Goal: Transaction & Acquisition: Purchase product/service

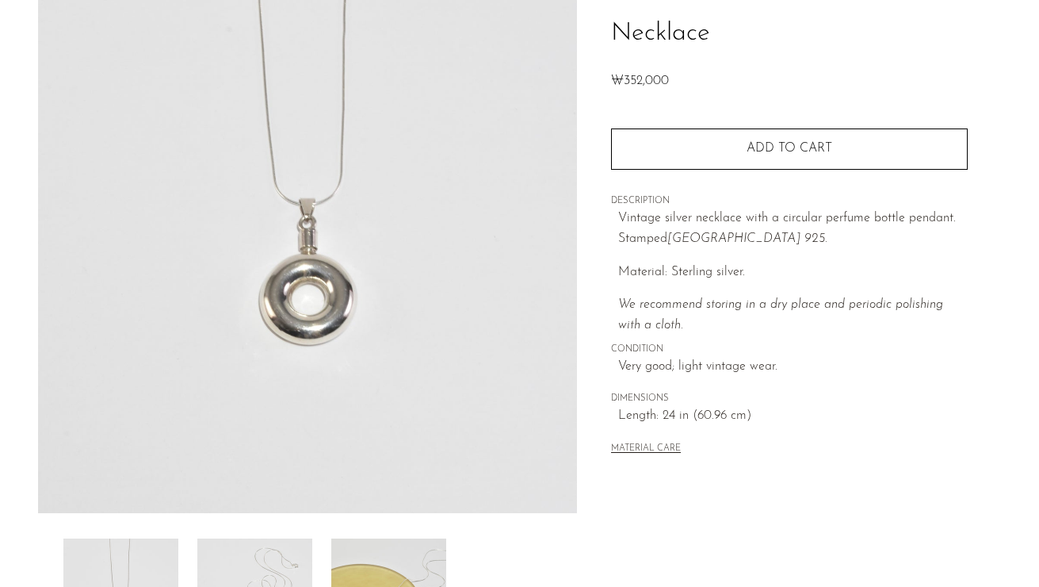
scroll to position [446, 0]
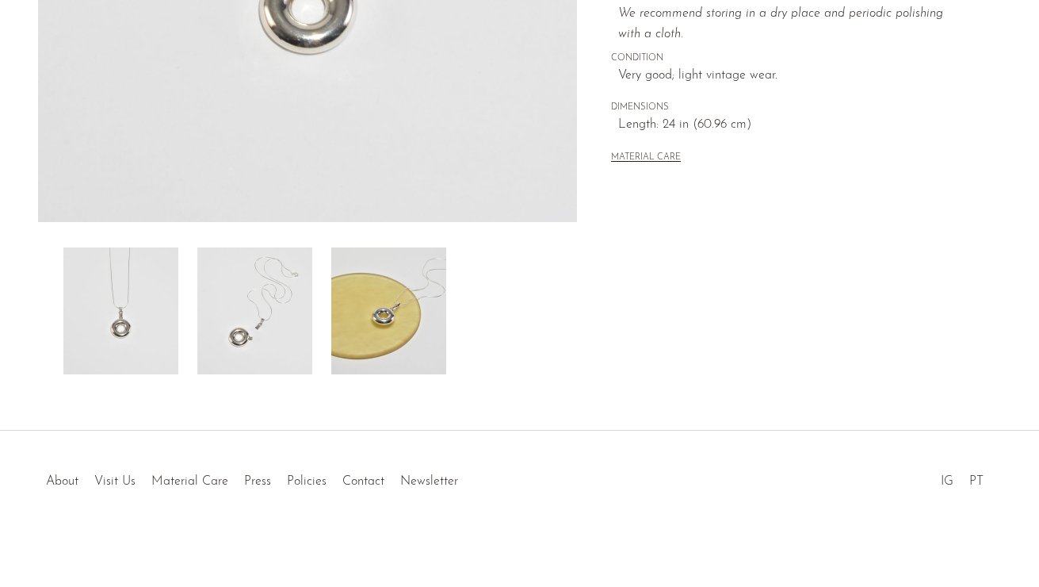
click at [262, 290] on img at bounding box center [254, 310] width 115 height 127
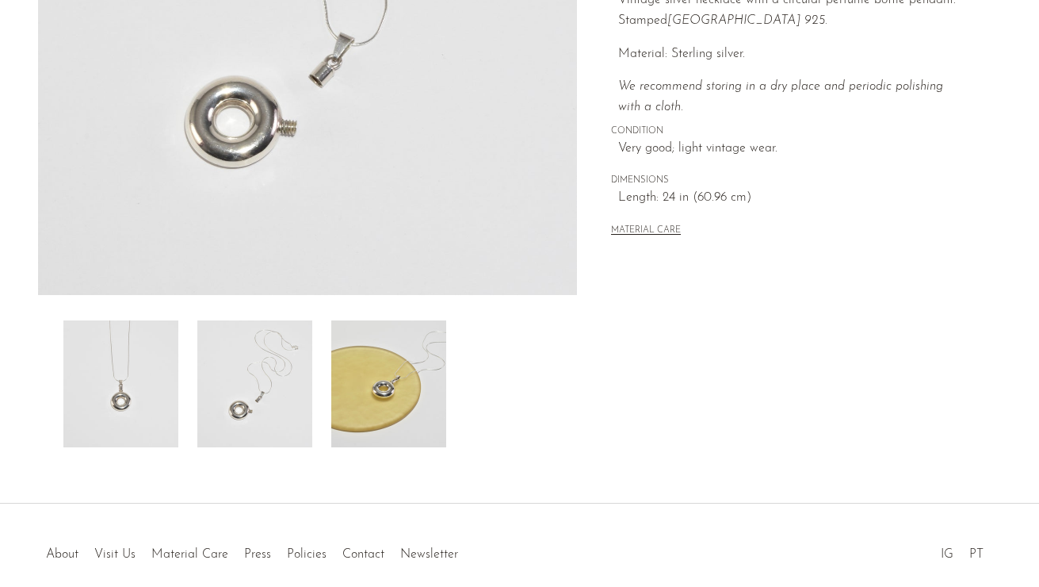
scroll to position [371, 0]
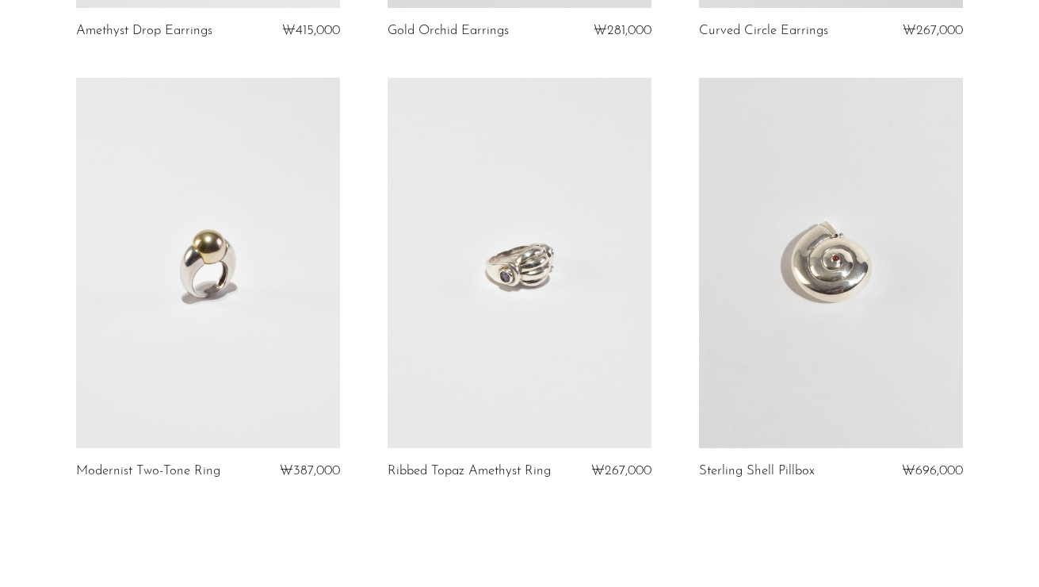
scroll to position [4998, 0]
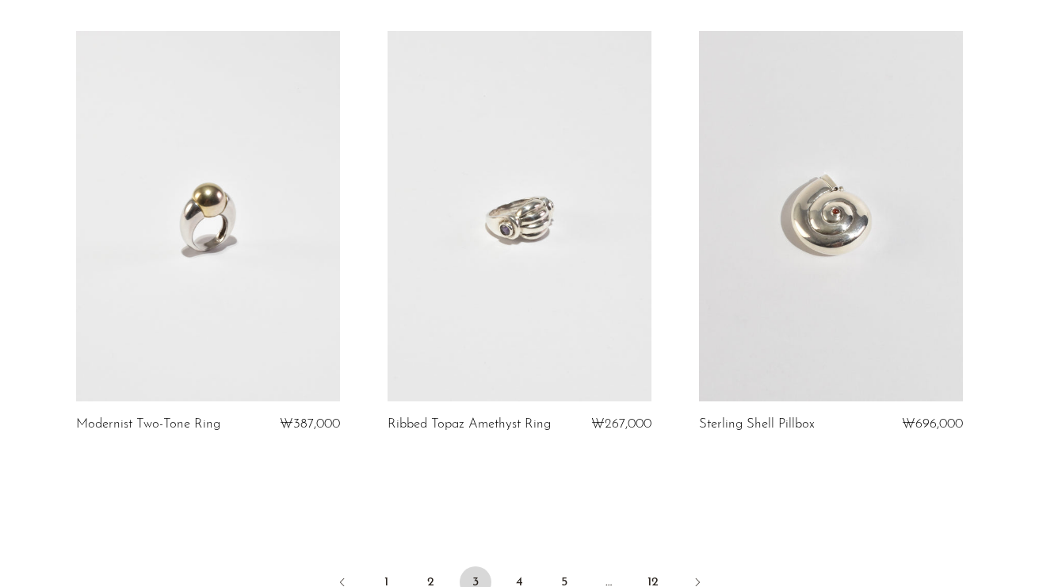
click at [273, 304] on link at bounding box center [208, 216] width 264 height 370
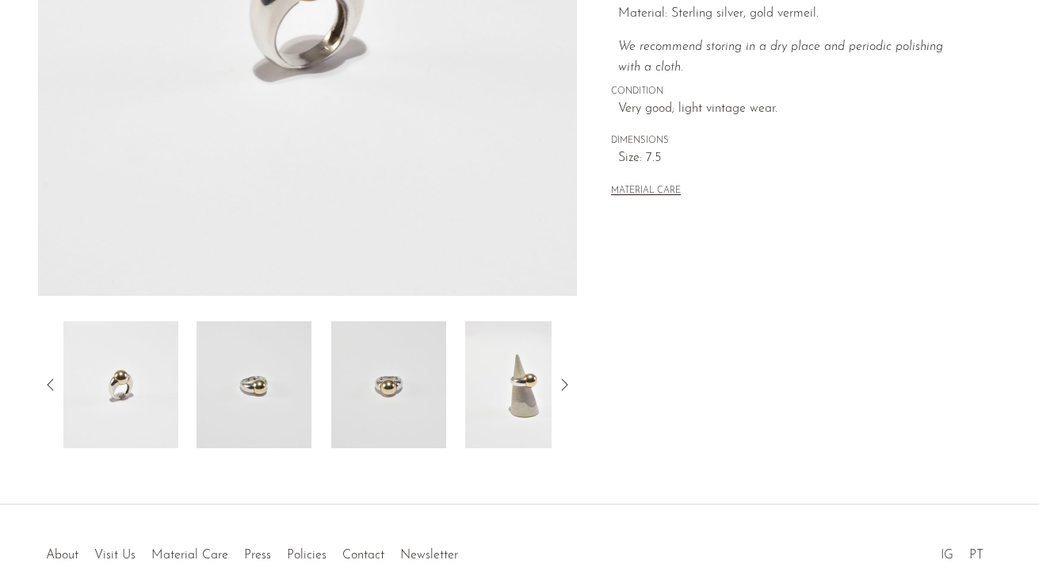
scroll to position [446, 0]
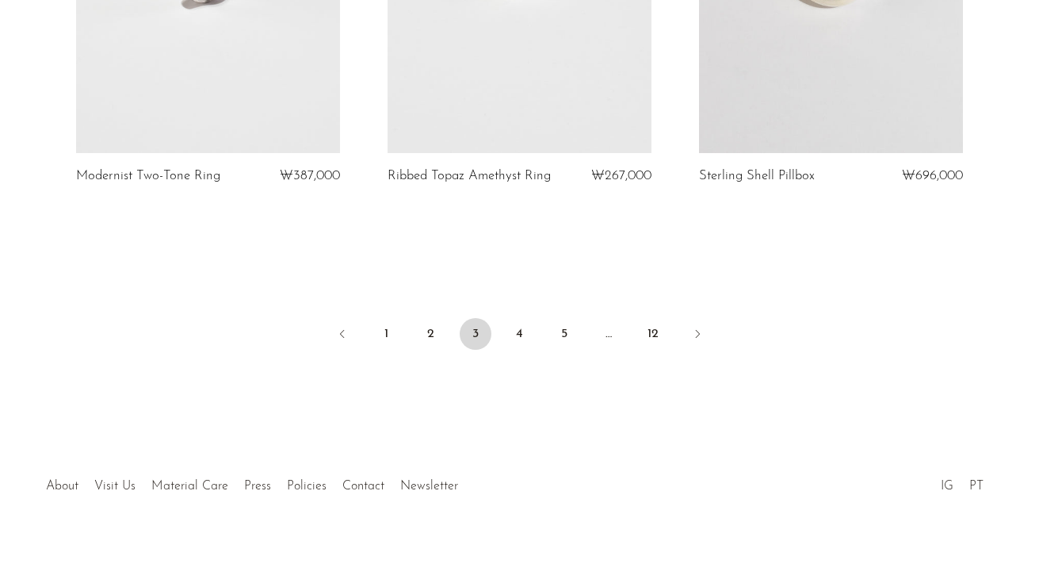
scroll to position [5249, 0]
click at [519, 325] on link "4" at bounding box center [520, 332] width 32 height 32
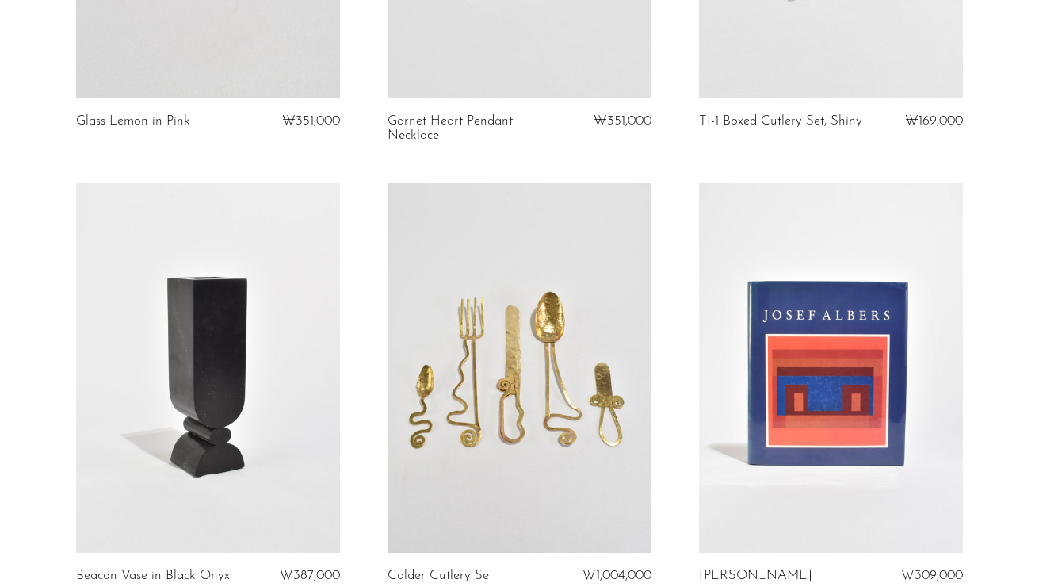
scroll to position [2422, 0]
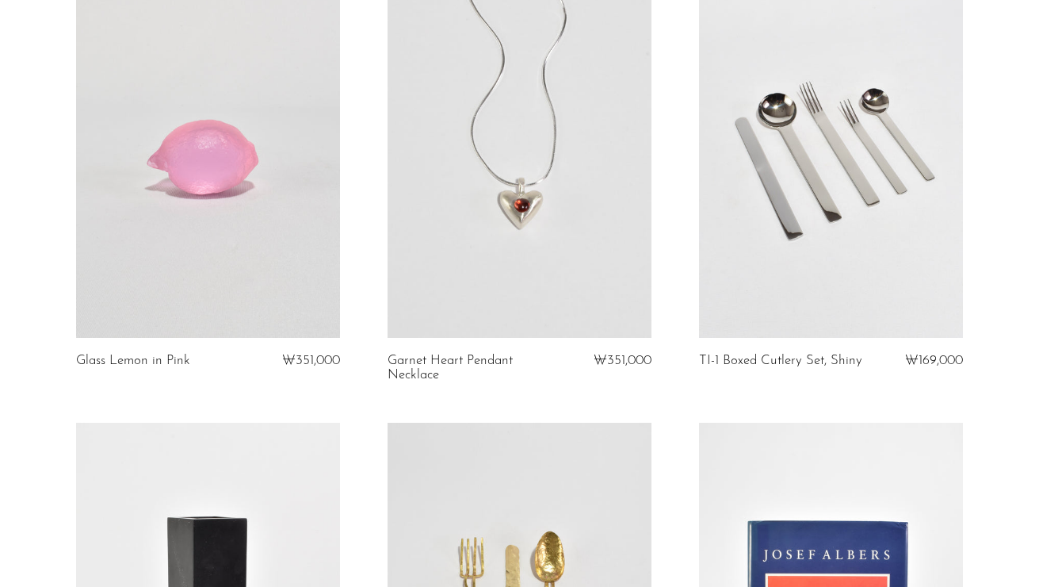
click at [538, 294] on link at bounding box center [520, 152] width 264 height 370
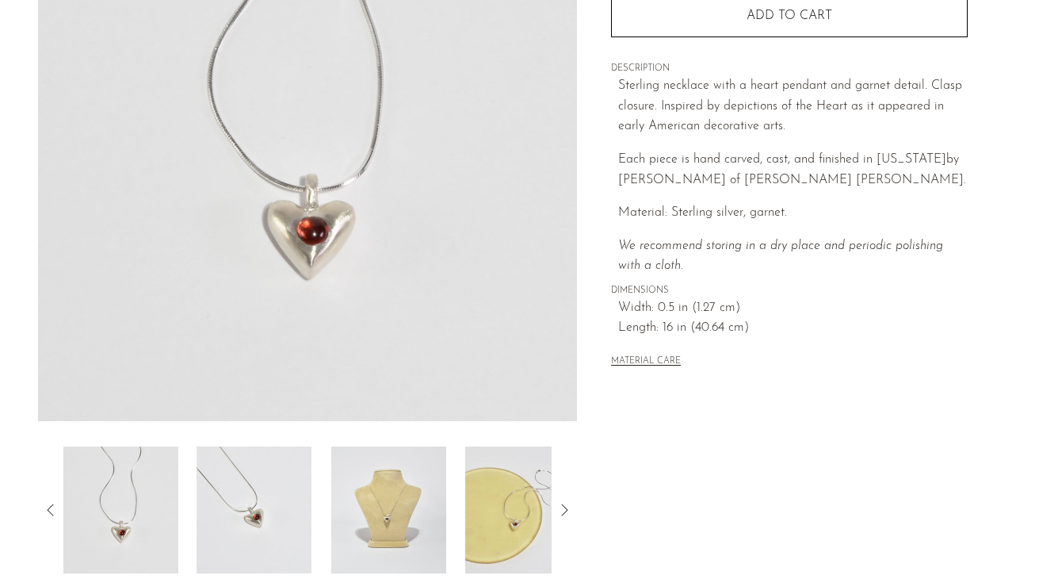
scroll to position [426, 0]
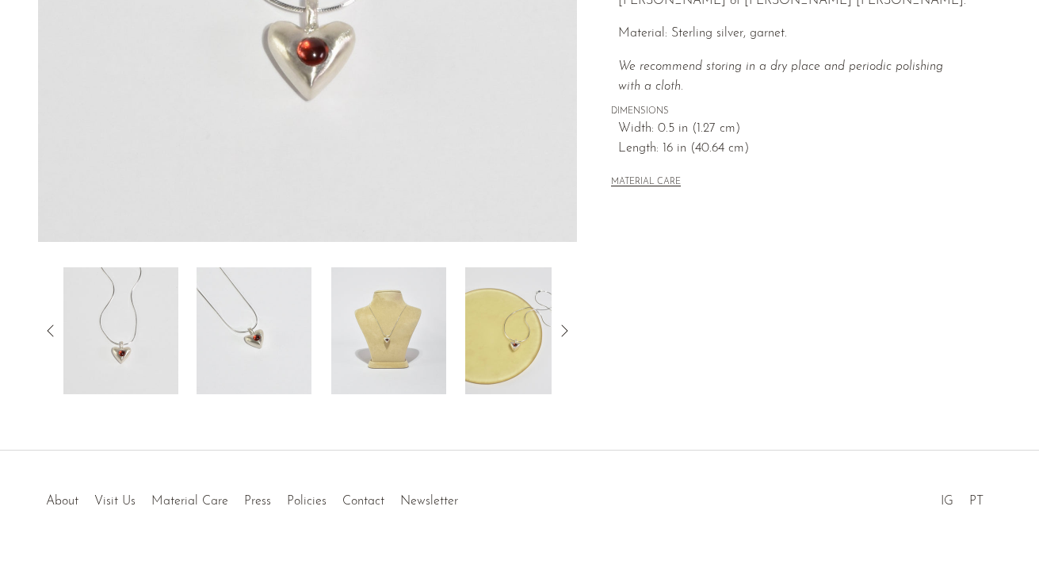
click at [413, 367] on img at bounding box center [388, 330] width 115 height 127
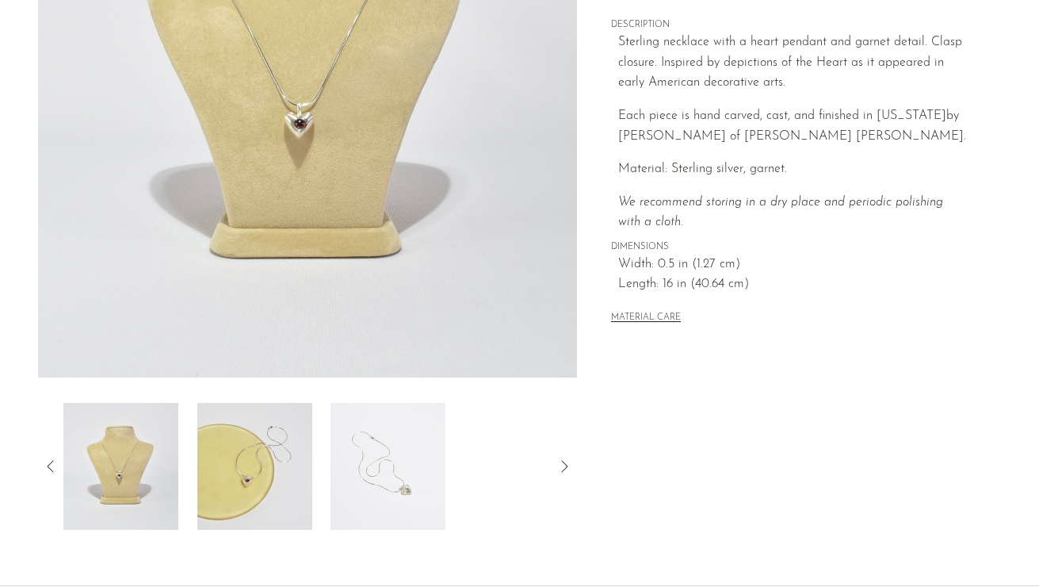
scroll to position [341, 0]
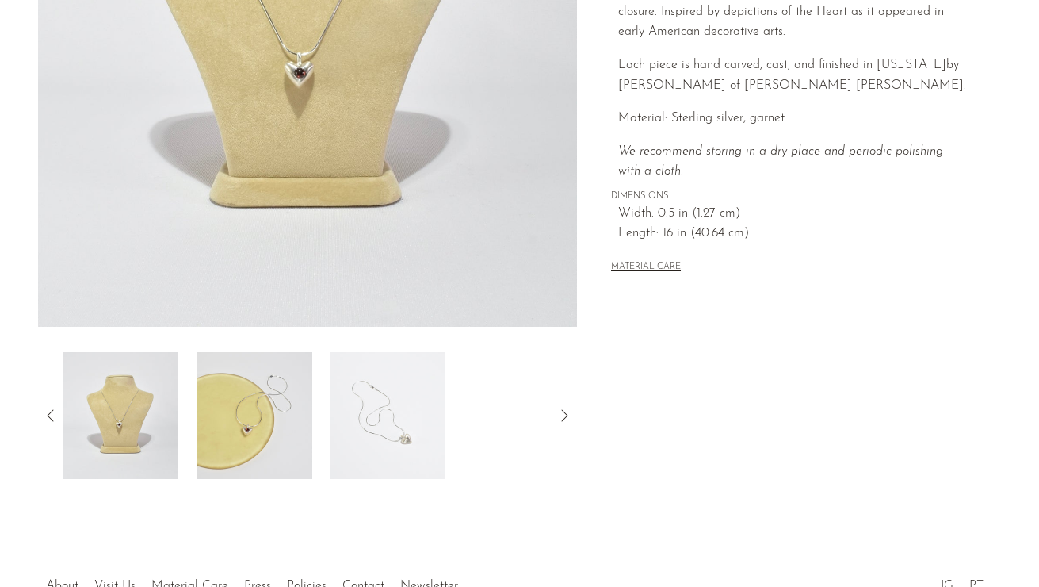
click at [391, 443] on img at bounding box center [388, 415] width 115 height 127
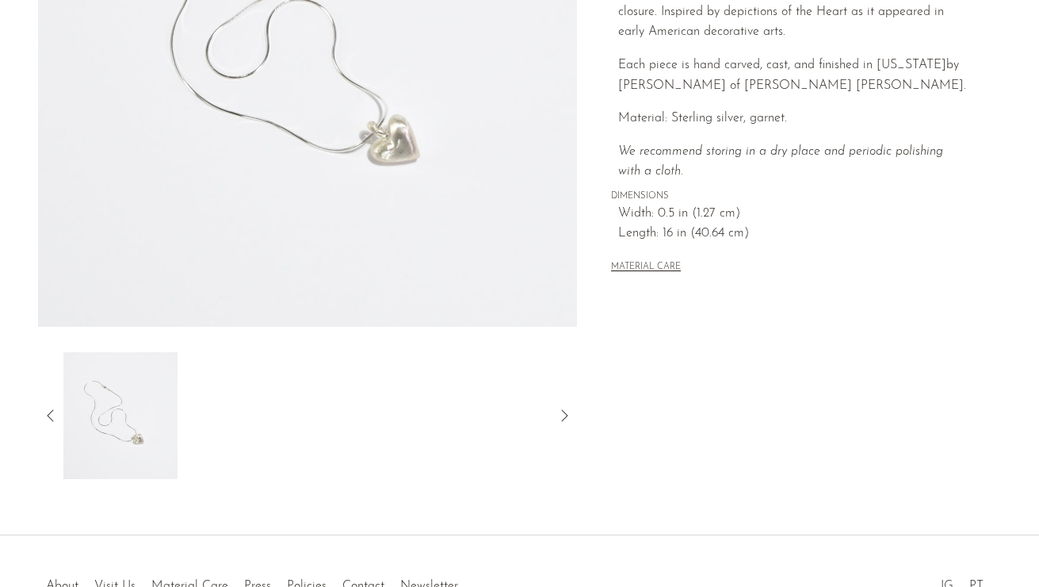
click at [53, 415] on icon at bounding box center [50, 415] width 19 height 19
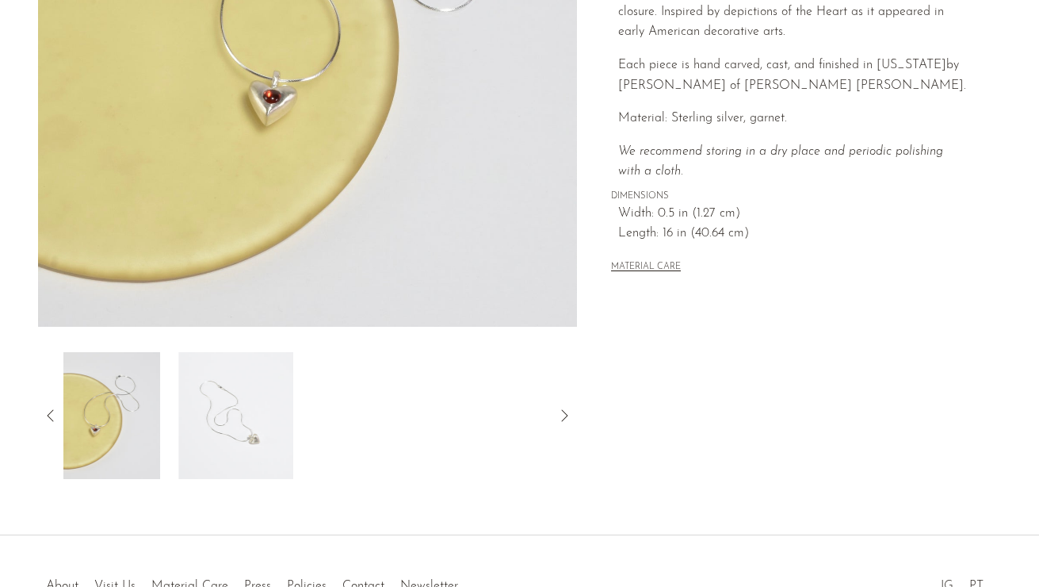
click at [53, 415] on icon at bounding box center [50, 415] width 19 height 19
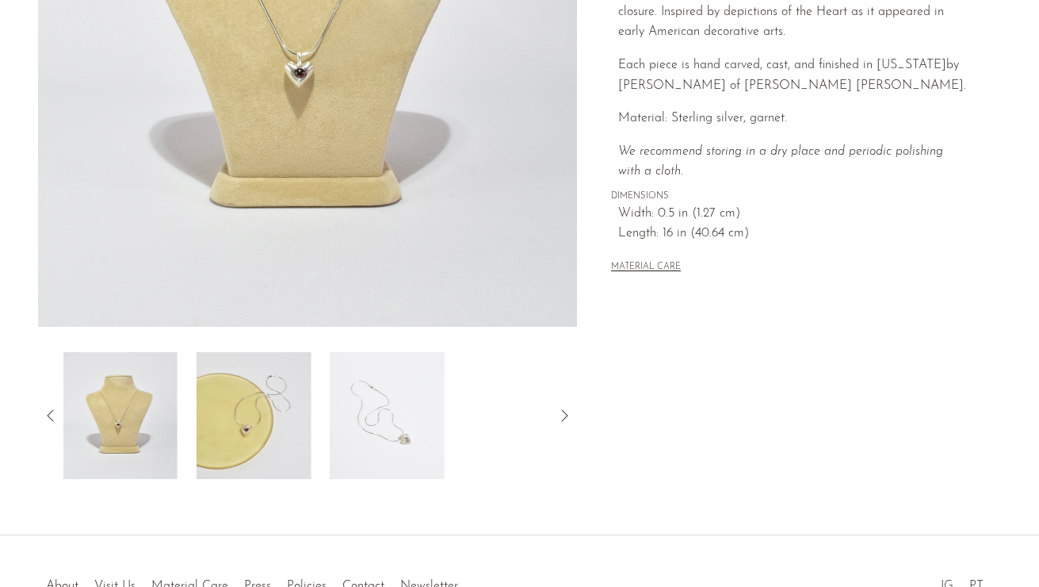
click at [53, 415] on icon at bounding box center [50, 415] width 19 height 19
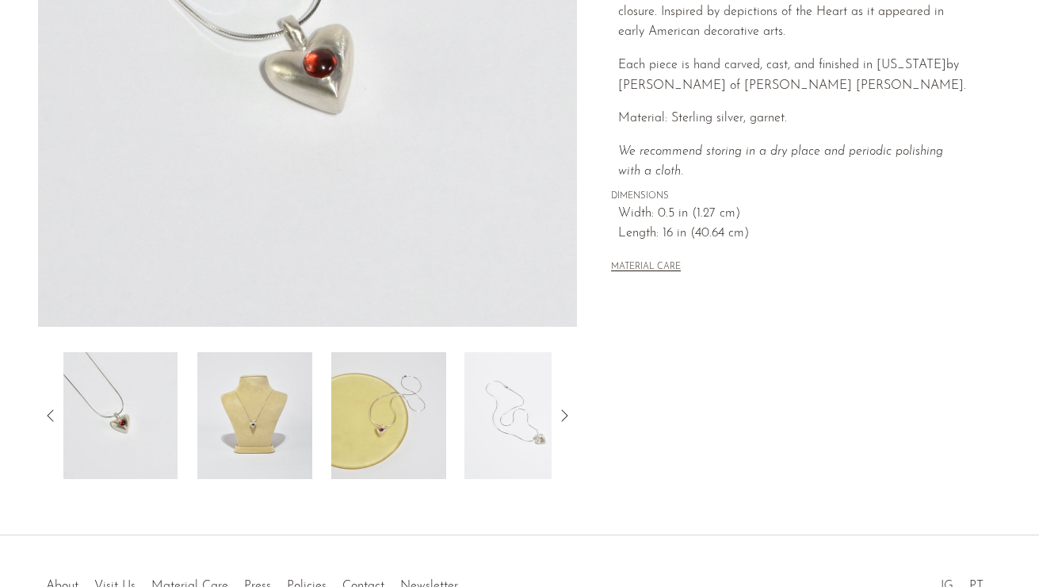
click at [116, 417] on img at bounding box center [120, 415] width 115 height 127
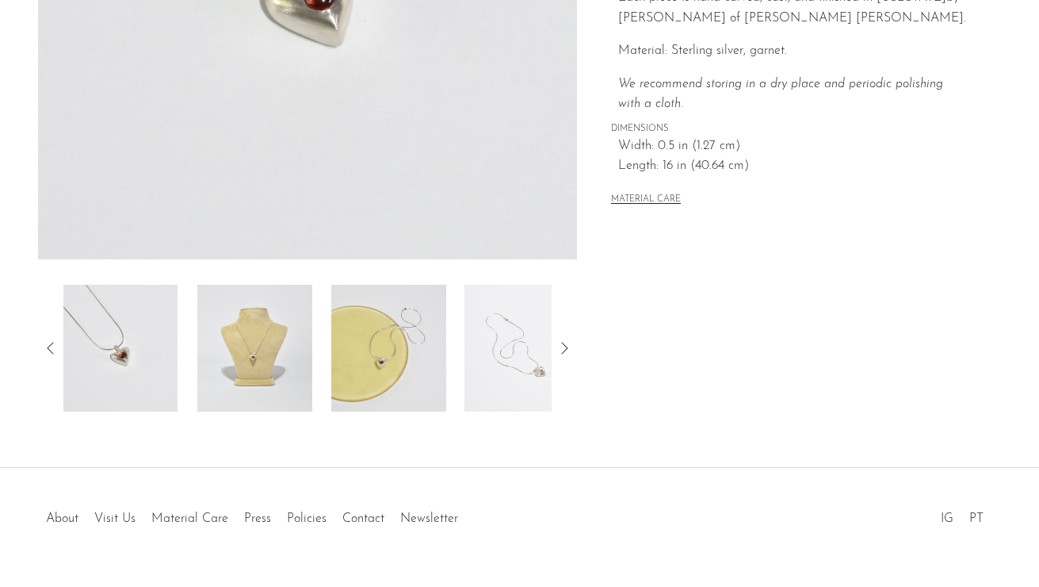
scroll to position [420, 0]
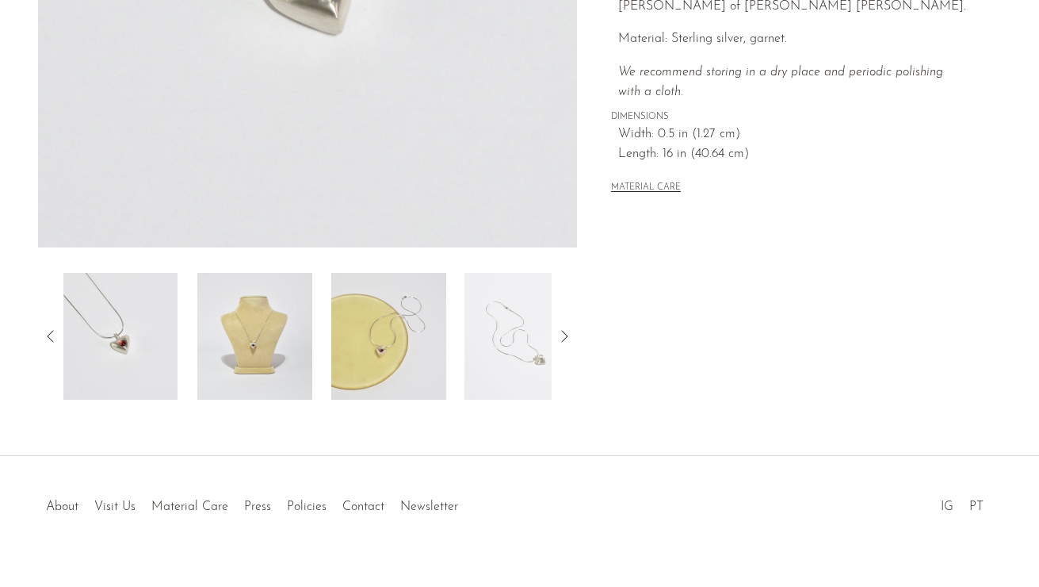
click at [45, 339] on icon at bounding box center [50, 336] width 19 height 19
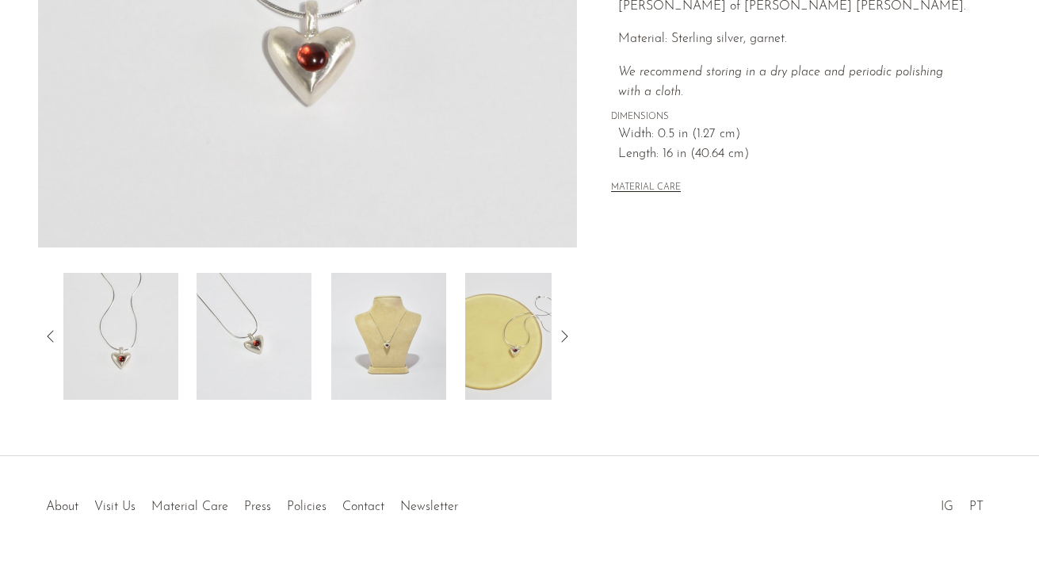
click at [115, 361] on img at bounding box center [120, 336] width 115 height 127
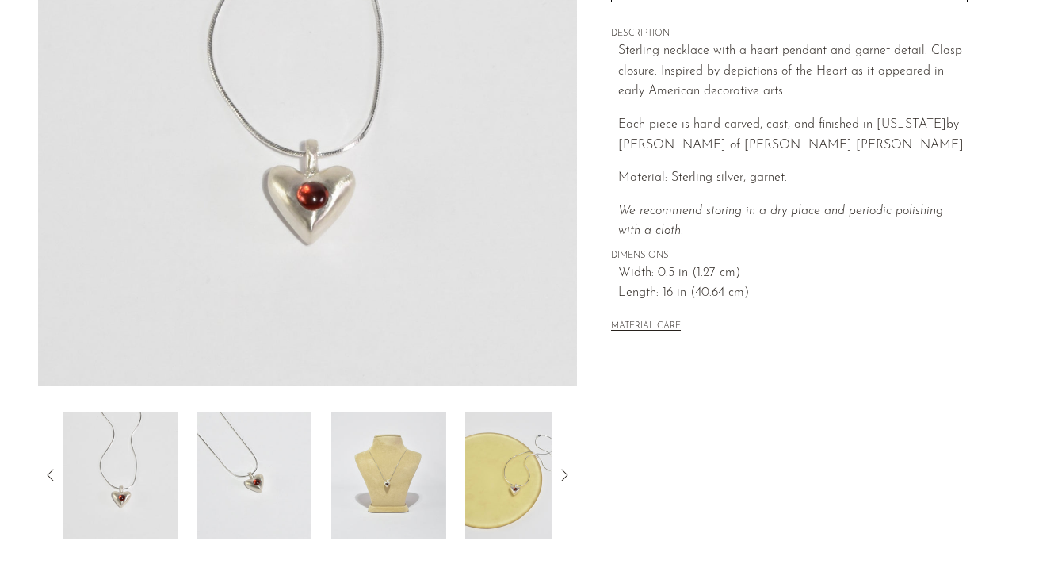
scroll to position [242, 0]
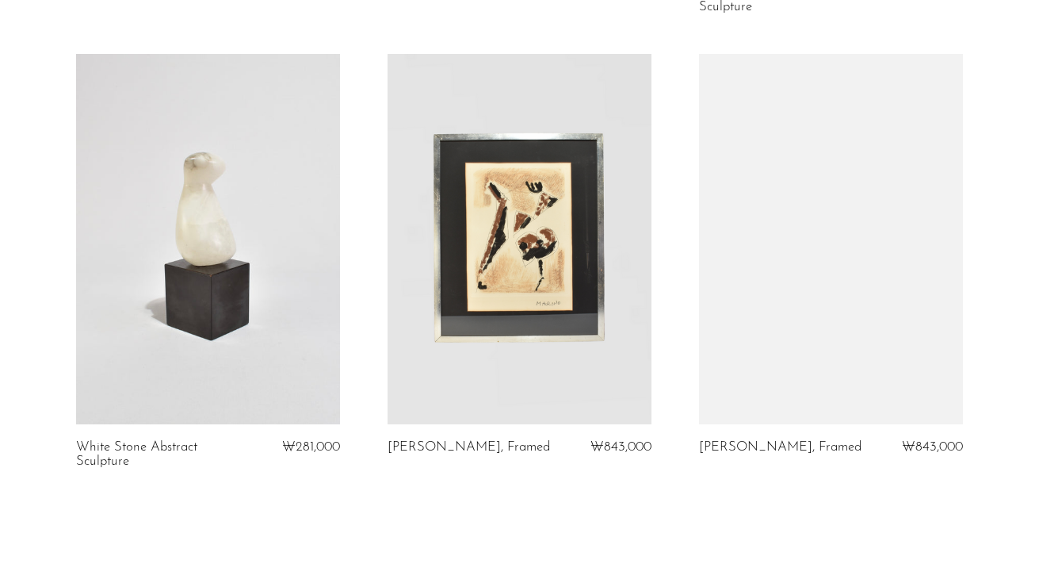
scroll to position [5295, 0]
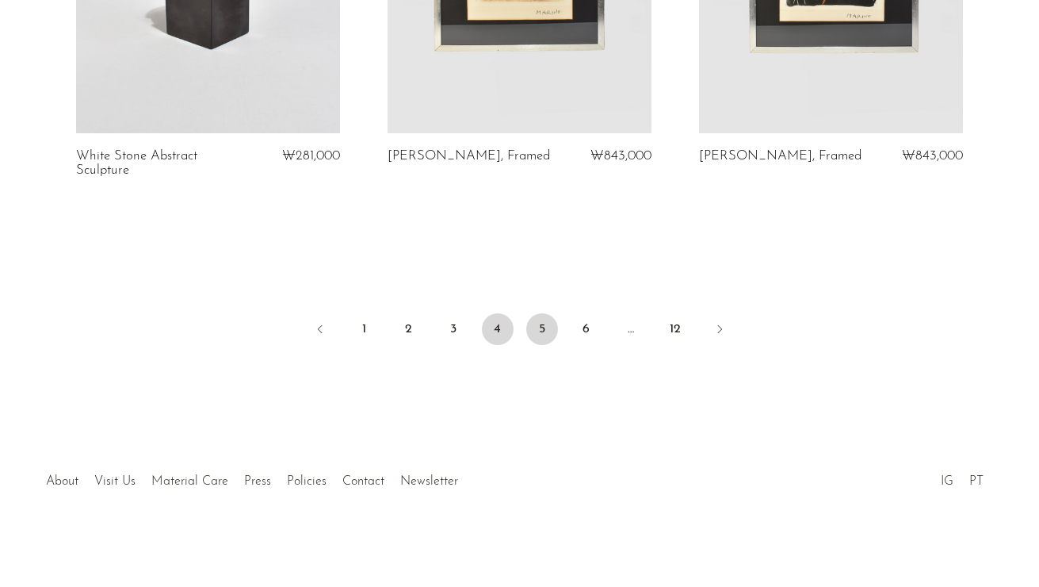
click at [541, 323] on link "5" at bounding box center [542, 329] width 32 height 32
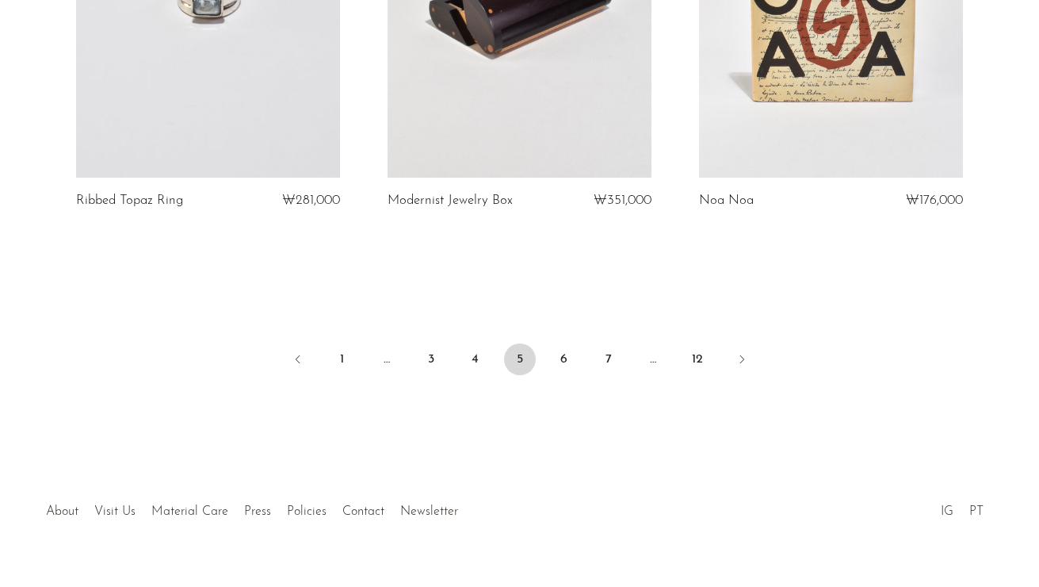
scroll to position [5272, 0]
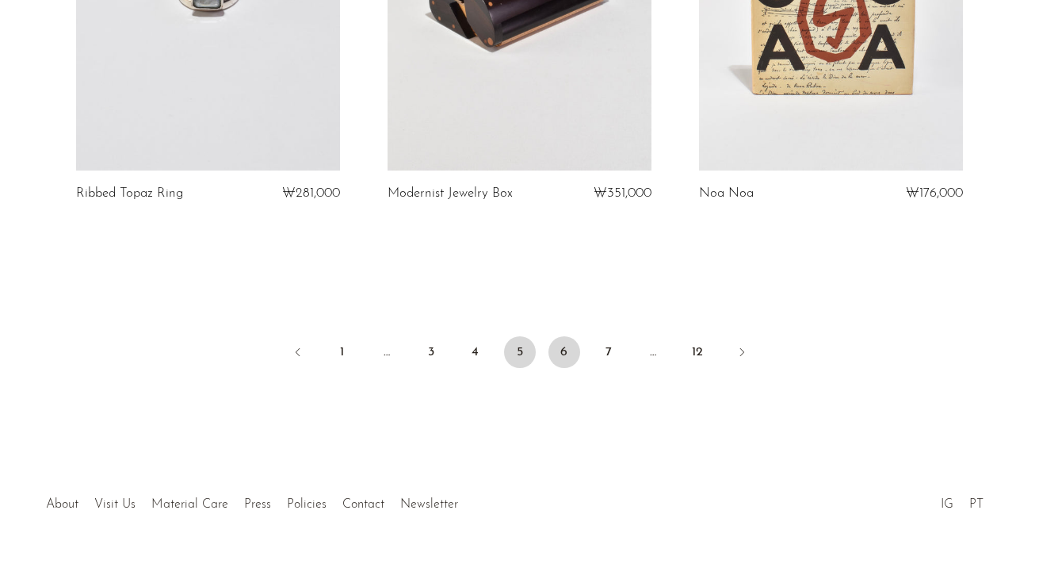
click at [564, 340] on link "6" at bounding box center [565, 352] width 32 height 32
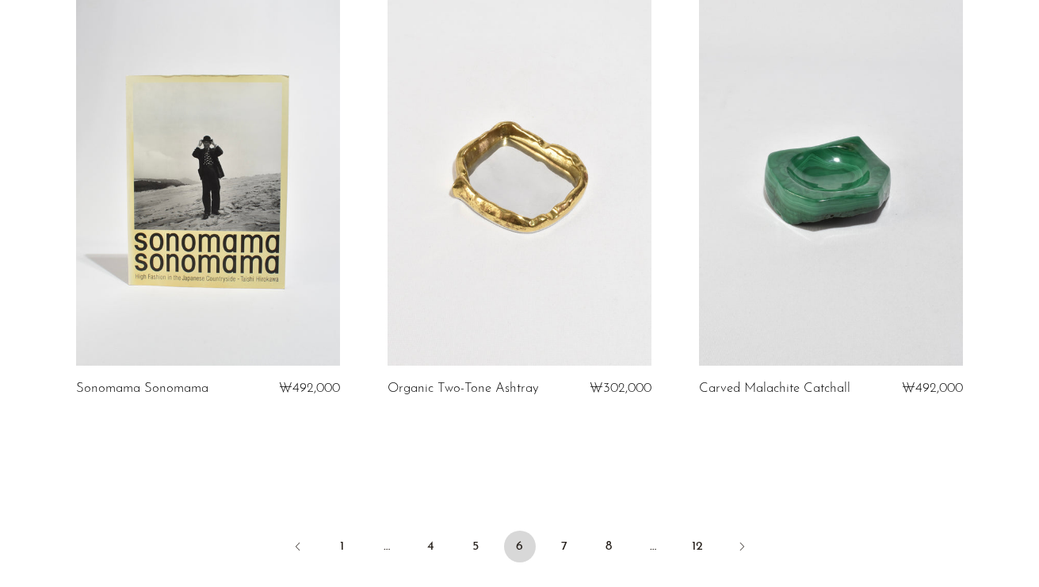
scroll to position [5237, 0]
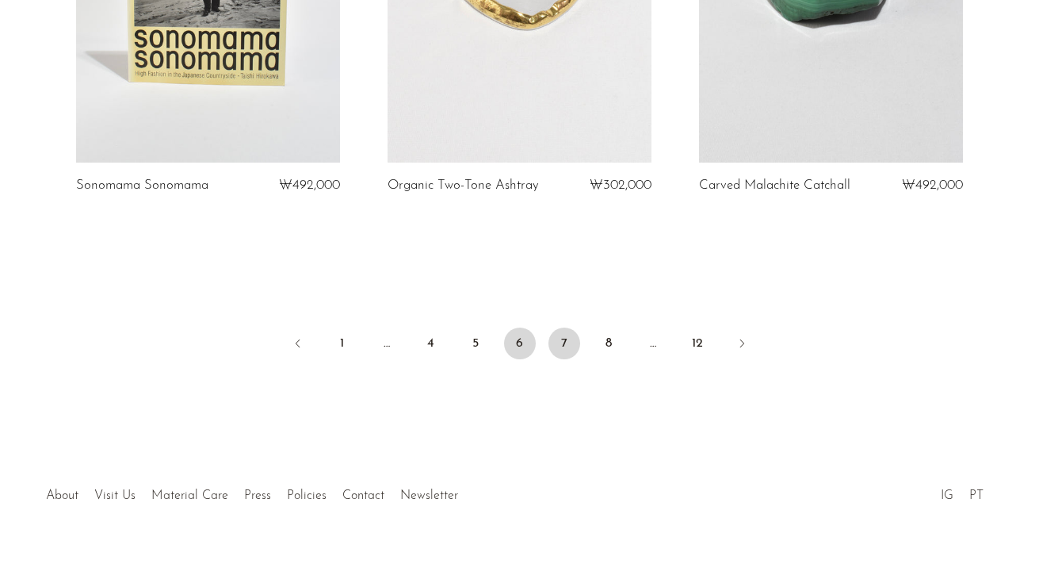
click at [566, 331] on link "7" at bounding box center [565, 343] width 32 height 32
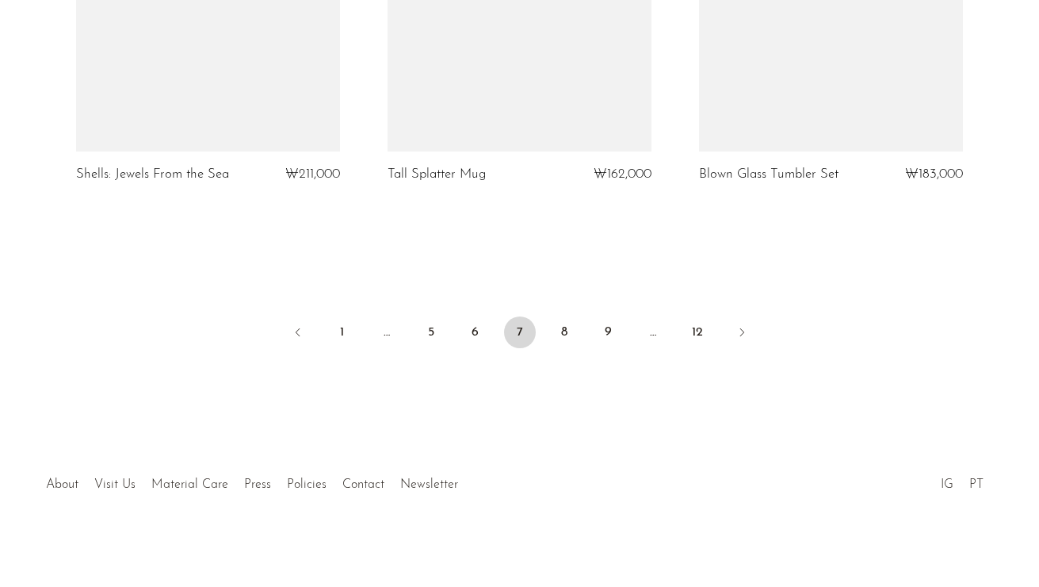
scroll to position [5252, 0]
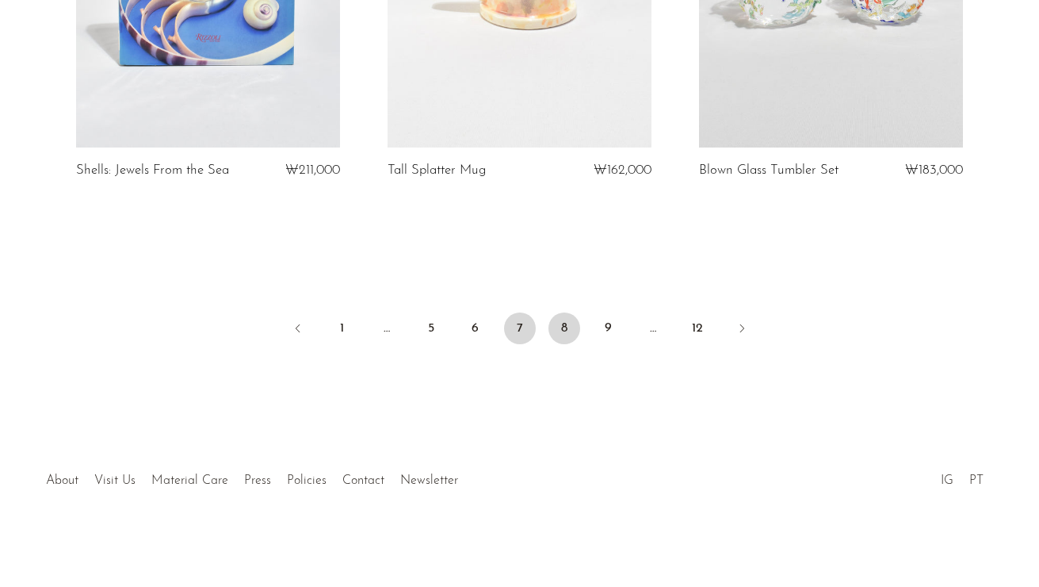
click at [561, 328] on link "8" at bounding box center [565, 328] width 32 height 32
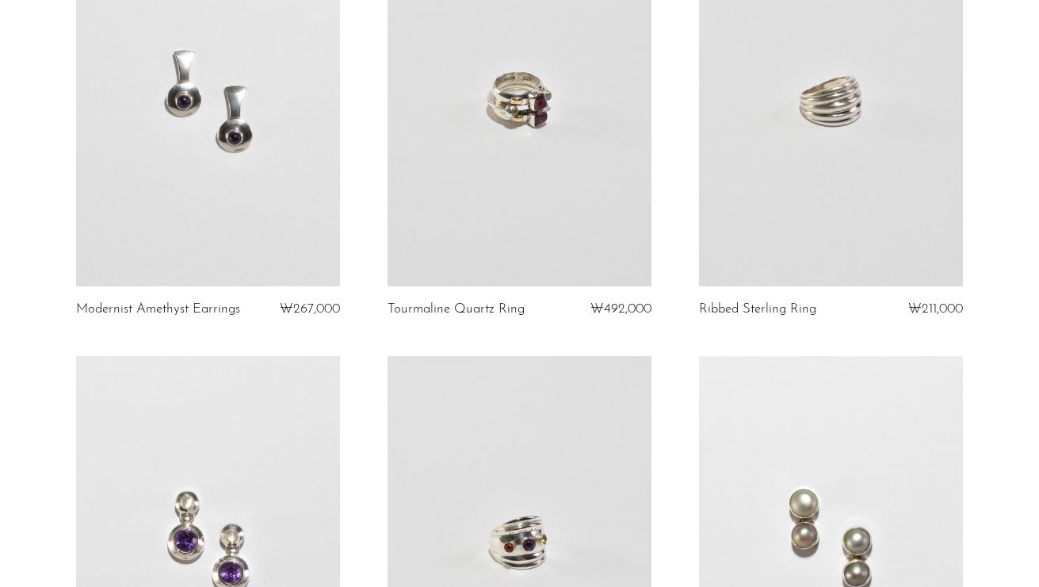
scroll to position [1975, 0]
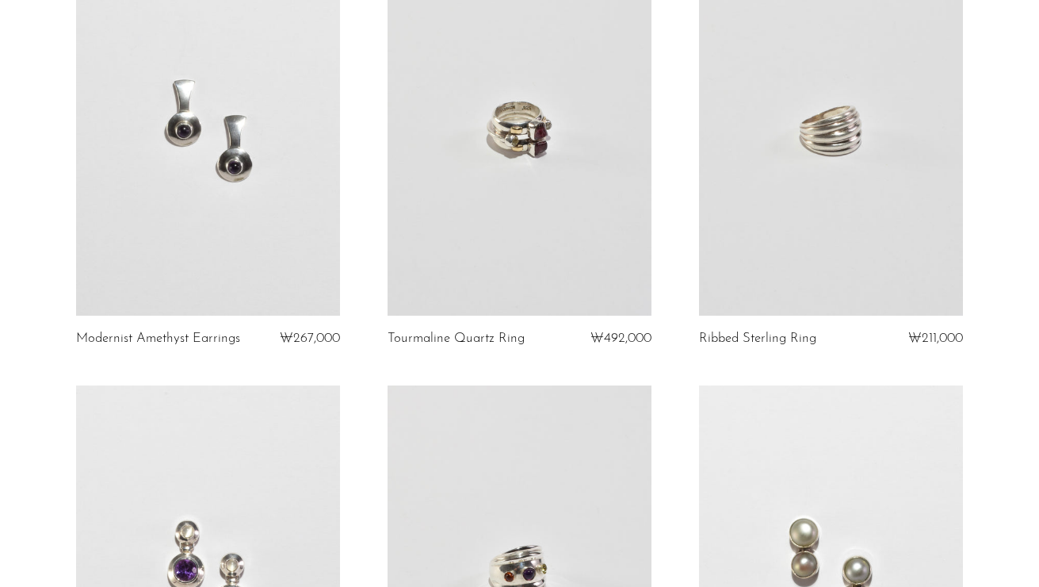
click at [801, 239] on link at bounding box center [831, 130] width 264 height 370
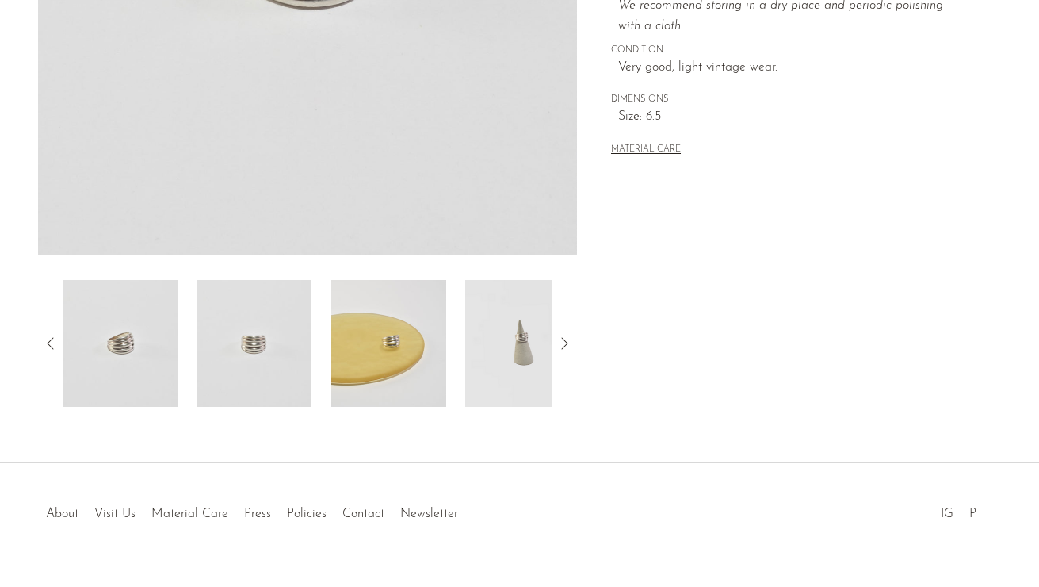
scroll to position [446, 0]
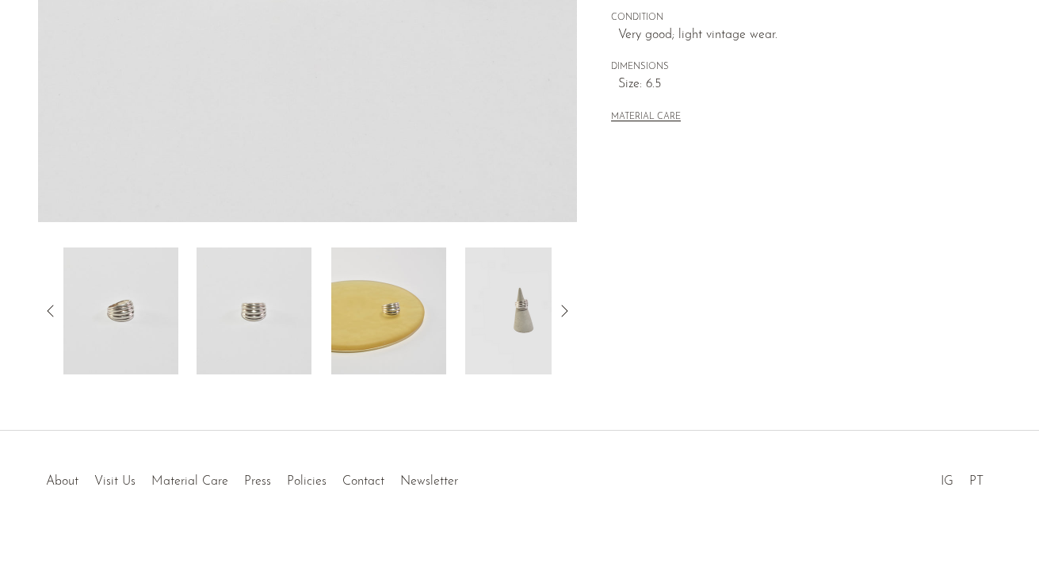
click at [260, 336] on img at bounding box center [254, 310] width 115 height 127
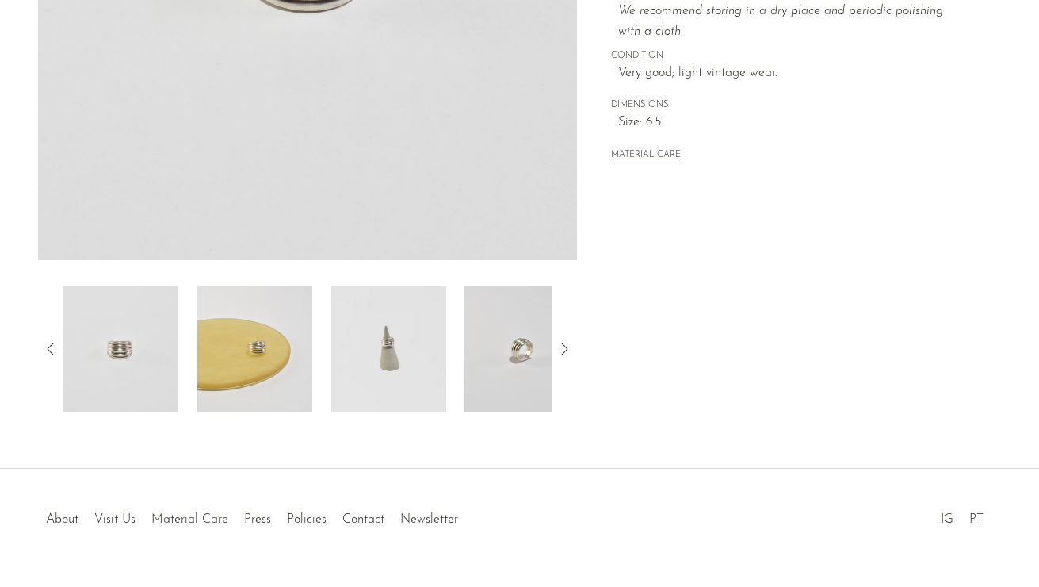
scroll to position [408, 0]
click at [374, 365] on img at bounding box center [388, 348] width 115 height 127
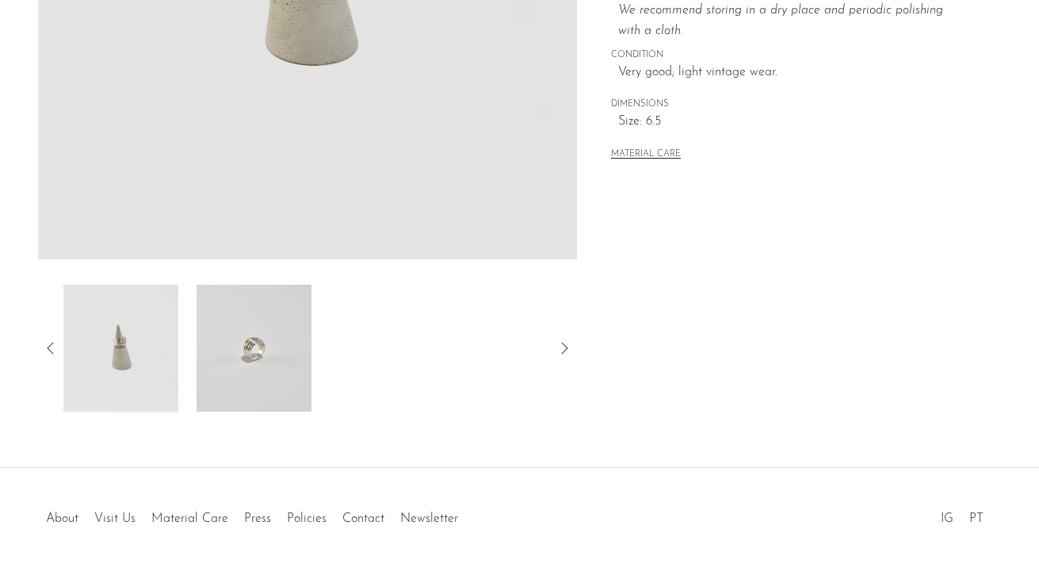
click at [266, 361] on img at bounding box center [254, 348] width 115 height 127
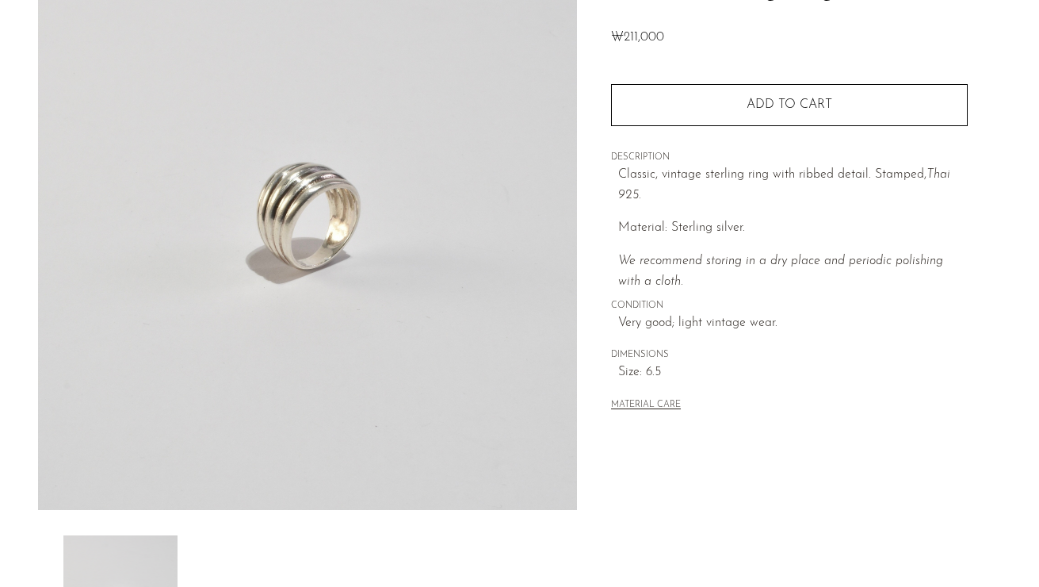
scroll to position [446, 0]
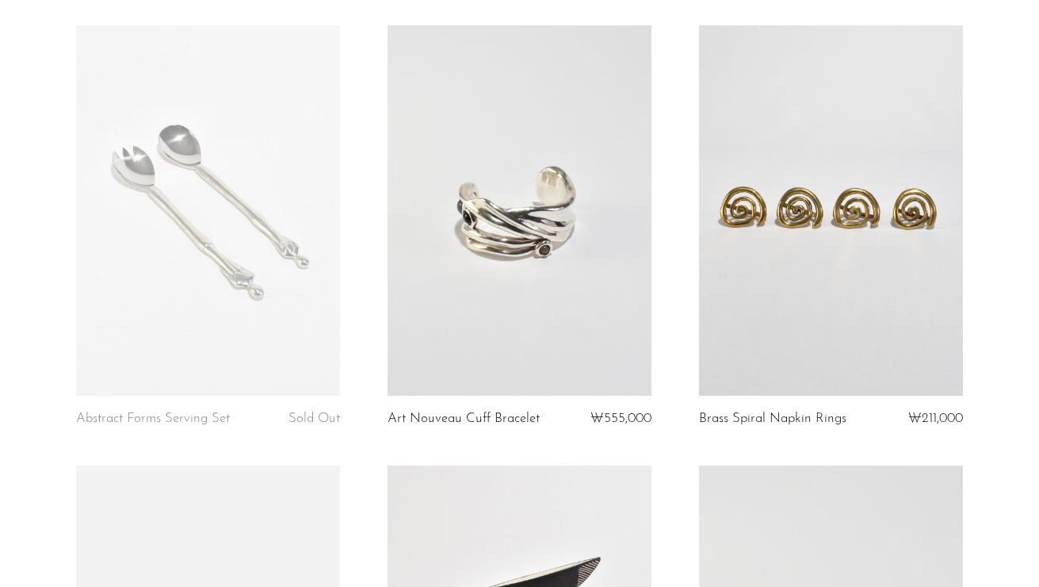
scroll to position [3683, 0]
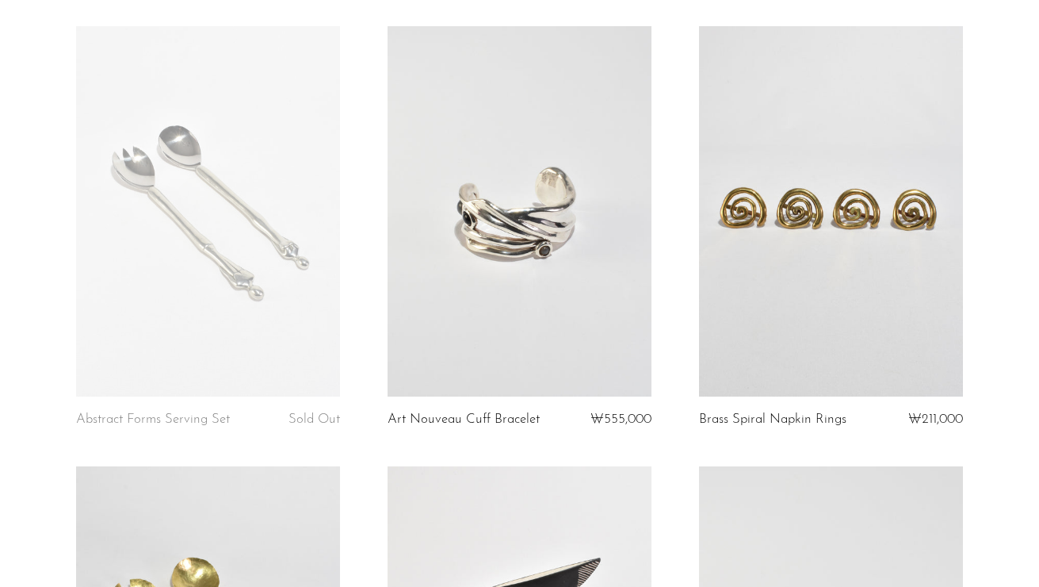
click at [495, 297] on link at bounding box center [520, 211] width 264 height 370
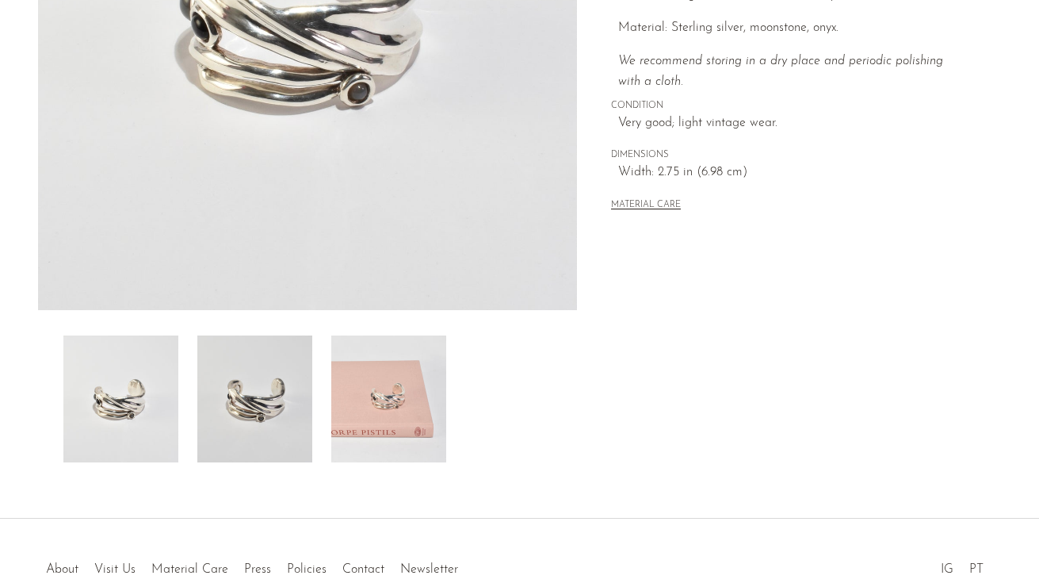
scroll to position [446, 0]
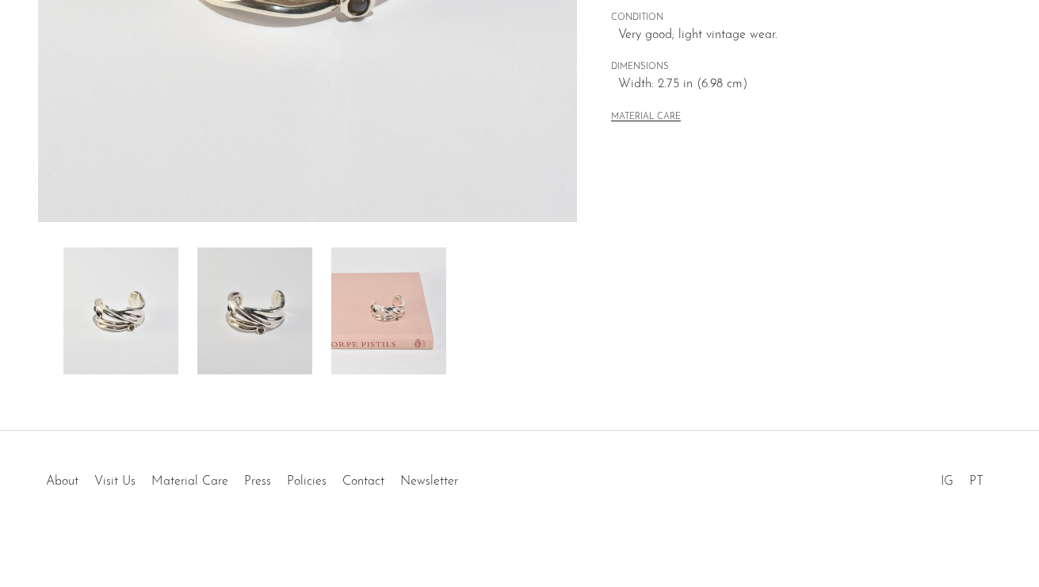
click at [276, 327] on img at bounding box center [254, 310] width 115 height 127
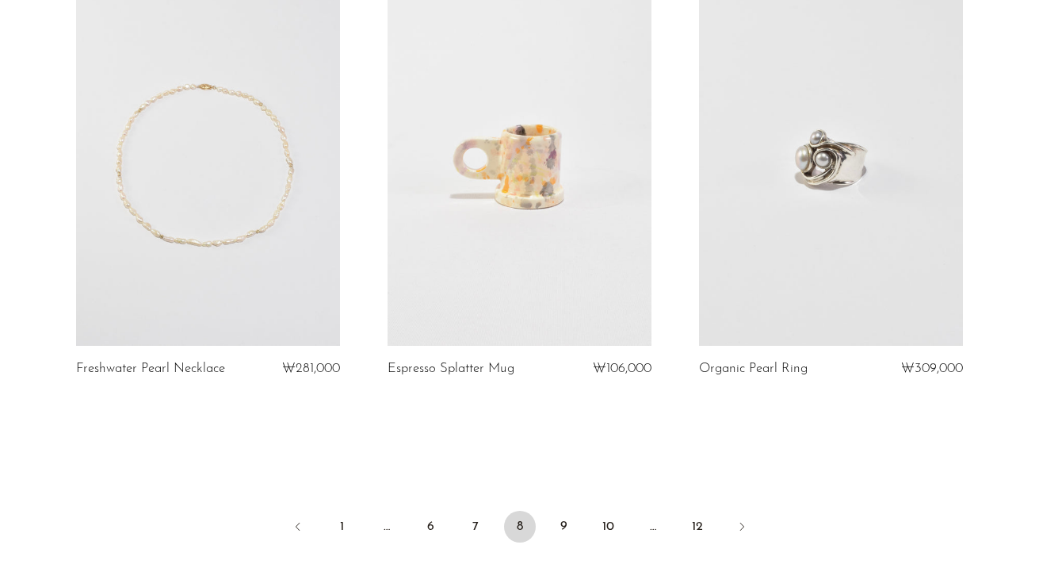
scroll to position [5055, 0]
click at [566, 523] on link "9" at bounding box center [565, 525] width 32 height 32
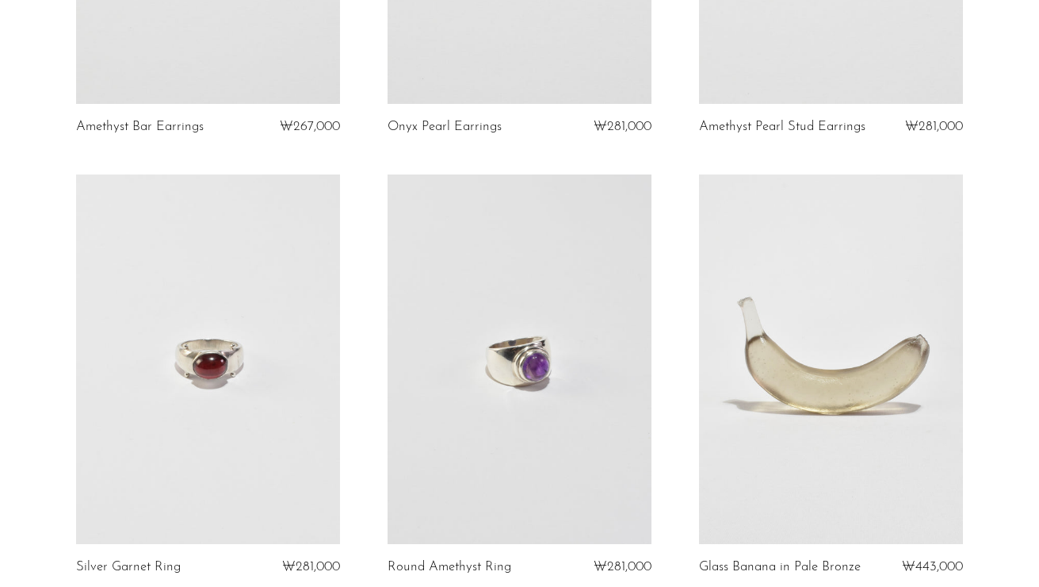
scroll to position [1042, 0]
